Goal: Check status: Check status

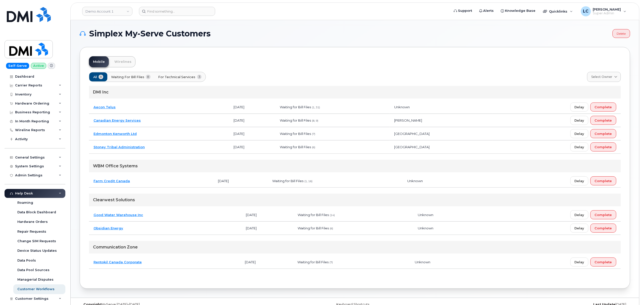
click at [242, 33] on h1 "Simplex My-Serve Customers" at bounding box center [345, 34] width 530 height 8
drag, startPoint x: 242, startPoint y: 34, endPoint x: 91, endPoint y: 31, distance: 150.9
click at [91, 31] on h1 "Simplex My-Serve Customers" at bounding box center [345, 34] width 530 height 8
click at [261, 32] on h1 "Simplex My-Serve Customers" at bounding box center [345, 34] width 530 height 8
drag, startPoint x: 91, startPoint y: 32, endPoint x: 220, endPoint y: 32, distance: 129.7
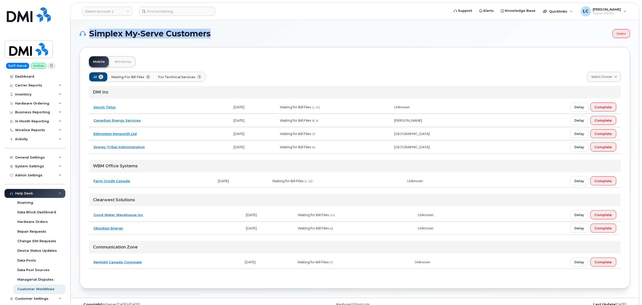
click at [220, 32] on h1 "Simplex My-Serve Customers" at bounding box center [345, 34] width 530 height 8
drag, startPoint x: 214, startPoint y: 34, endPoint x: 86, endPoint y: 34, distance: 128.2
click at [86, 34] on h1 "Simplex My-Serve Customers" at bounding box center [345, 34] width 530 height 8
click at [221, 34] on h1 "Simplex My-Serve Customers" at bounding box center [345, 34] width 530 height 8
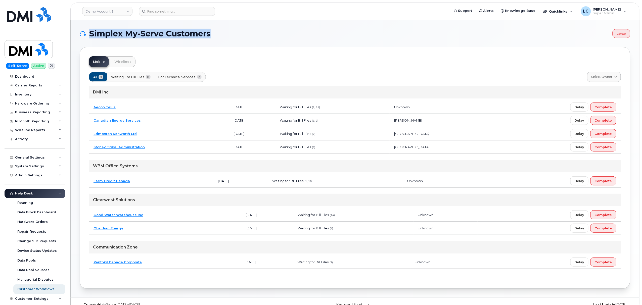
drag, startPoint x: 221, startPoint y: 34, endPoint x: 89, endPoint y: 32, distance: 132.5
click at [89, 32] on h1 "Simplex My-Serve Customers" at bounding box center [345, 34] width 530 height 8
click at [81, 26] on div "Simplex My-Serve Customers Delete Mobile Wirelines All 8 Waiting for Bill Files…" at bounding box center [355, 159] width 569 height 278
drag, startPoint x: 81, startPoint y: 32, endPoint x: 221, endPoint y: 32, distance: 140.5
click at [221, 32] on h1 "Simplex My-Serve Customers" at bounding box center [345, 34] width 530 height 8
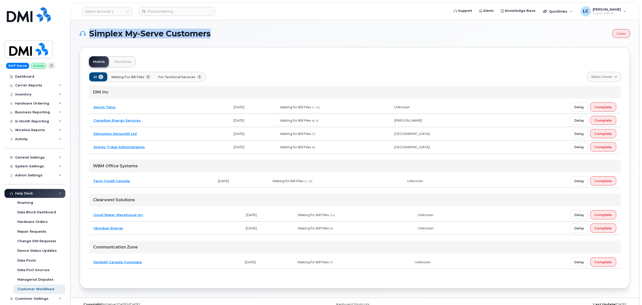
click at [221, 32] on h1 "Simplex My-Serve Customers" at bounding box center [345, 34] width 530 height 8
drag, startPoint x: 216, startPoint y: 32, endPoint x: 91, endPoint y: 30, distance: 124.7
click at [91, 30] on h1 "Simplex My-Serve Customers" at bounding box center [345, 34] width 530 height 8
click at [241, 27] on div "Simplex My-Serve Customers Delete Mobile Wirelines All 8 Waiting for Bill Files…" at bounding box center [355, 159] width 569 height 278
drag, startPoint x: 216, startPoint y: 36, endPoint x: 89, endPoint y: 37, distance: 127.5
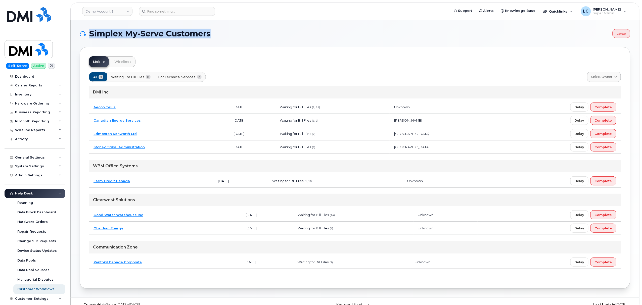
click at [89, 37] on h1 "Simplex My-Serve Customers" at bounding box center [345, 34] width 530 height 8
click at [250, 33] on h1 "Simplex My-Serve Customers" at bounding box center [345, 34] width 530 height 8
click at [26, 74] on link "Dashboard" at bounding box center [35, 76] width 61 height 9
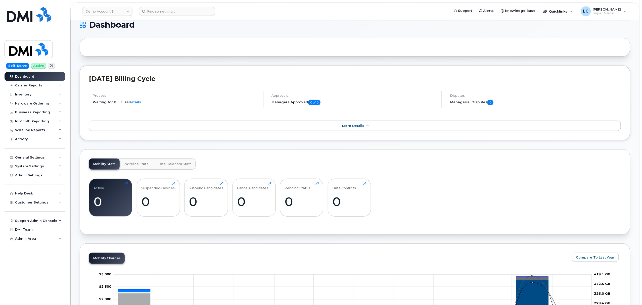
scroll to position [33, 0]
click at [244, 15] on form at bounding box center [292, 11] width 307 height 9
click at [396, 22] on h1 "Dashboard" at bounding box center [354, 26] width 548 height 8
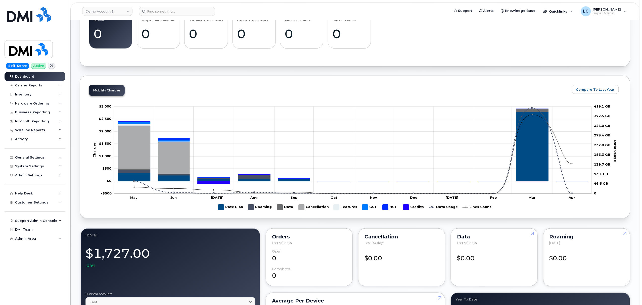
scroll to position [201, 0]
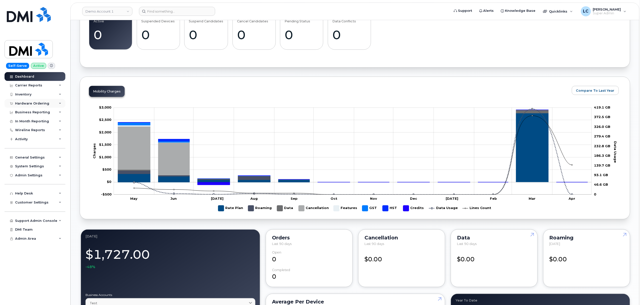
click at [48, 100] on div "Hardware Ordering" at bounding box center [35, 103] width 61 height 9
click at [35, 121] on link "Orders" at bounding box center [39, 122] width 52 height 10
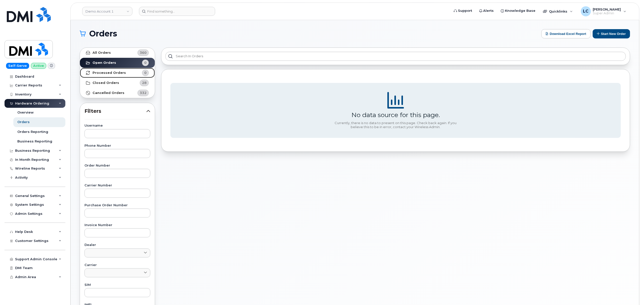
click at [110, 72] on strong "Processed Orders" at bounding box center [109, 73] width 33 height 4
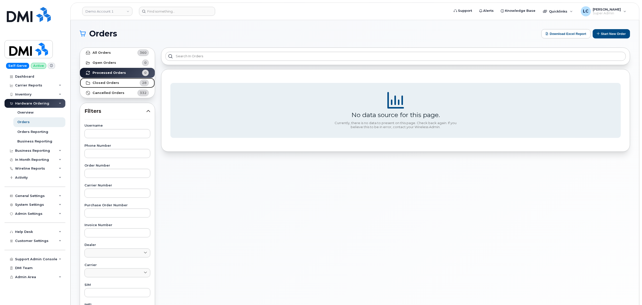
click at [129, 81] on link "Closed Orders 28" at bounding box center [117, 83] width 75 height 10
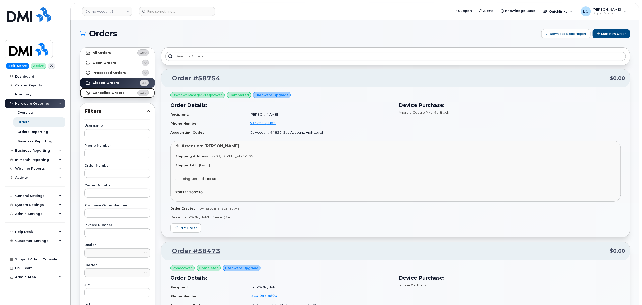
click at [115, 93] on strong "Cancelled Orders" at bounding box center [109, 93] width 32 height 4
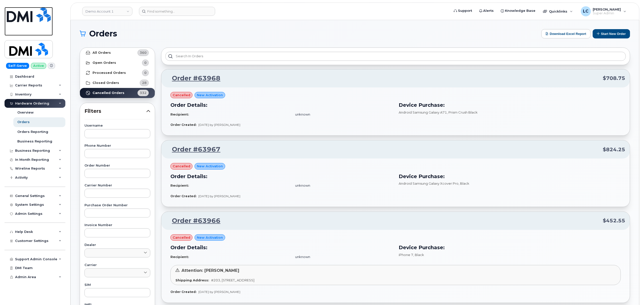
click at [29, 16] on img at bounding box center [29, 14] width 44 height 15
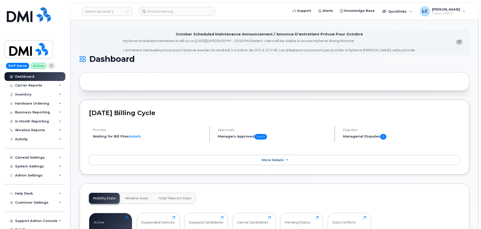
click at [73, 9] on header "Demo Account 1 Support Alerts Knowledge Base Quicklinks Suspend / Cancel Device…" at bounding box center [274, 12] width 408 height 18
click at [94, 16] on link "Demo Account 1" at bounding box center [107, 11] width 50 height 9
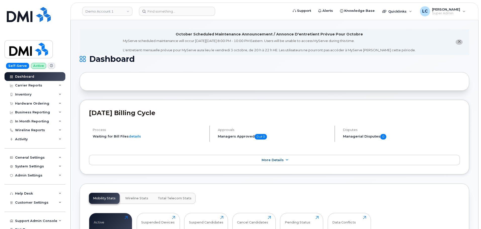
click at [84, 31] on li "October Scheduled Maintenance Announcement / Annonce D'entretient Prévue Pour O…" at bounding box center [275, 42] width 390 height 26
